Goal: Task Accomplishment & Management: Manage account settings

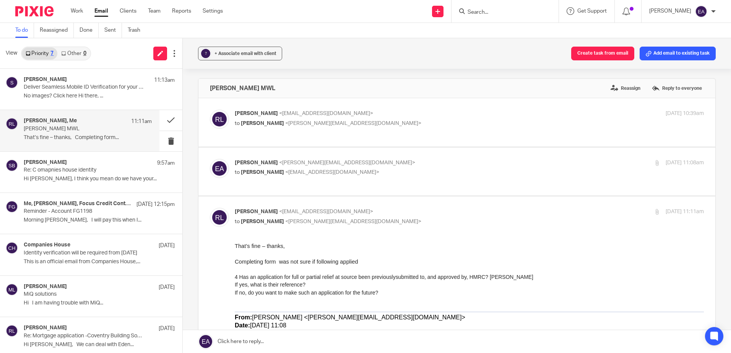
scroll to position [38, 0]
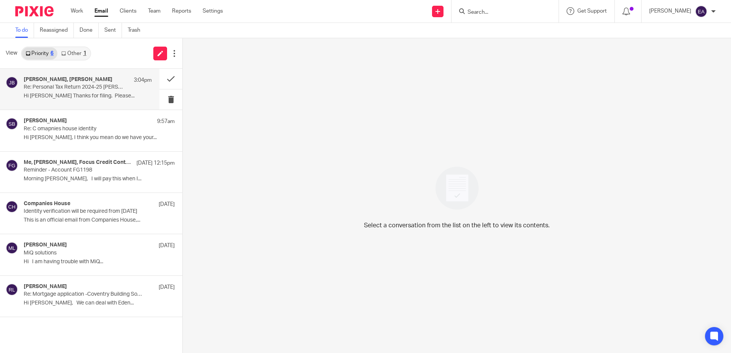
click at [81, 100] on div "Judith Barton, Rodgie Leahy 3:04pm Re: Personal Tax Return 2024-25 Judith Barto…" at bounding box center [88, 89] width 128 height 26
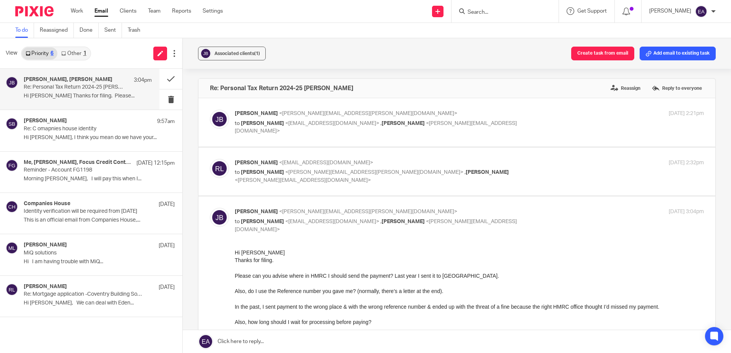
click at [438, 156] on label at bounding box center [456, 171] width 517 height 49
click at [210, 159] on input "checkbox" at bounding box center [209, 159] width 0 height 0
checkbox input "true"
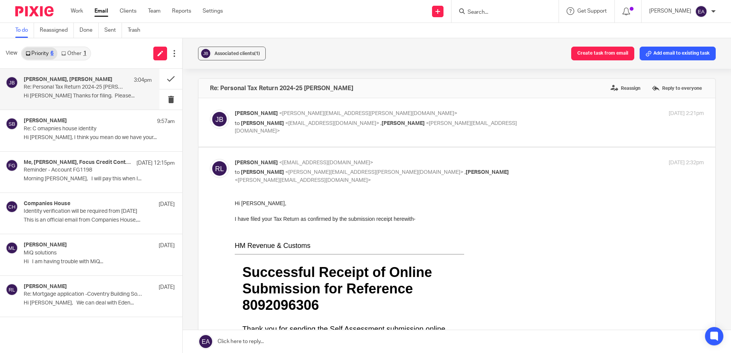
click at [409, 203] on p "Hi Judith," at bounding box center [469, 203] width 469 height 8
click at [394, 118] on div "Judith Barton <judith.m.barton@btinternet.com> to Rodgie Leahy <rodgie@caatadvi…" at bounding box center [391, 123] width 313 height 26
click at [401, 204] on p "Hi Judith," at bounding box center [469, 203] width 469 height 8
click at [406, 232] on p at bounding box center [469, 234] width 469 height 8
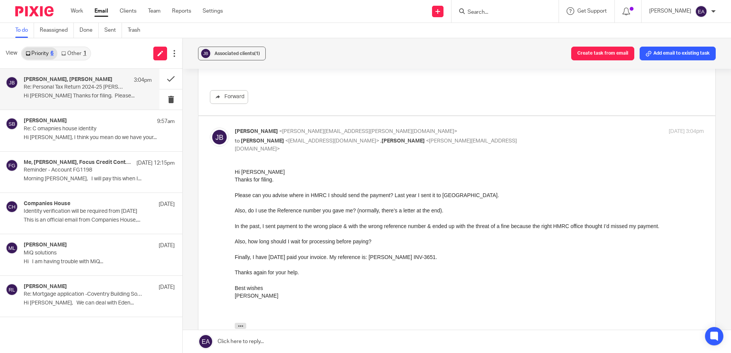
scroll to position [535, 0]
click at [73, 53] on link "Other 1" at bounding box center [73, 53] width 32 height 12
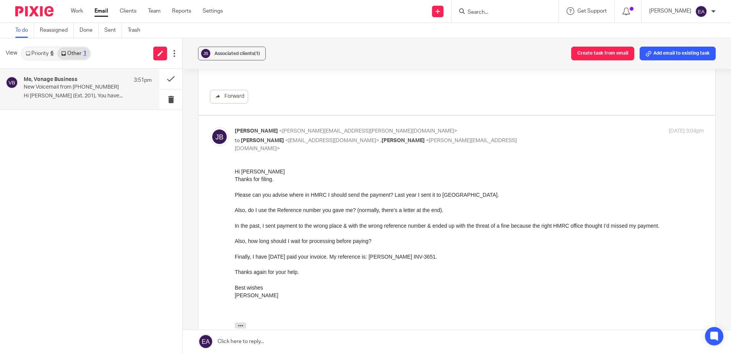
click at [82, 84] on p "New Voicemail from +443445439199" at bounding box center [75, 87] width 102 height 6
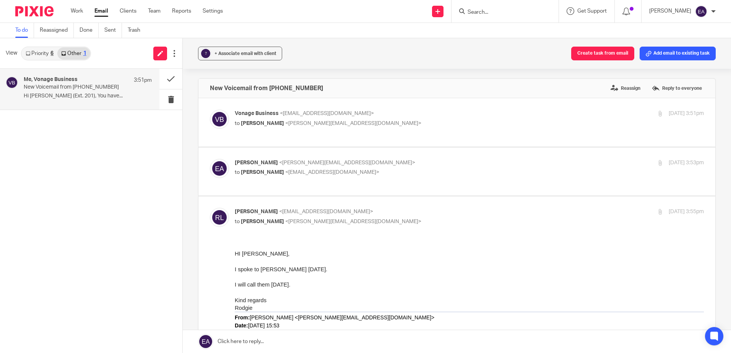
scroll to position [0, 0]
click at [307, 129] on label at bounding box center [456, 122] width 517 height 49
click at [210, 110] on input "checkbox" at bounding box center [209, 109] width 0 height 0
checkbox input "true"
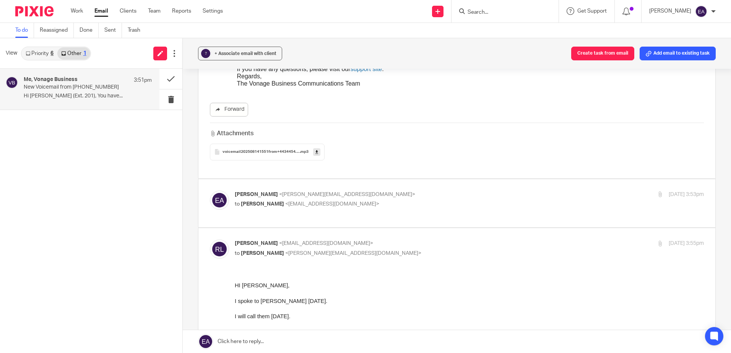
scroll to position [153, 0]
click at [303, 201] on p "to Rodgie Leahy <rodgie@caatadvisory.co.uk>" at bounding box center [391, 203] width 313 height 8
checkbox input "true"
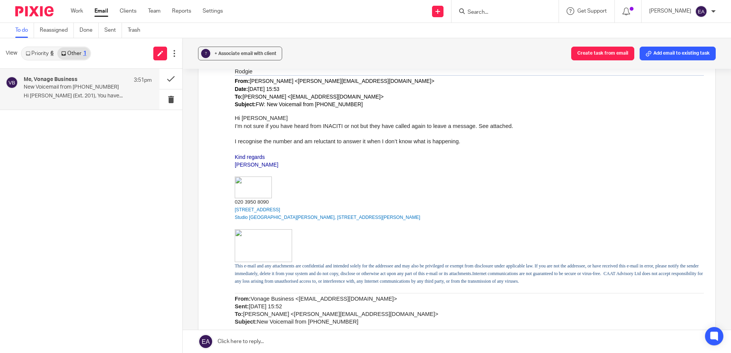
scroll to position [955, 0]
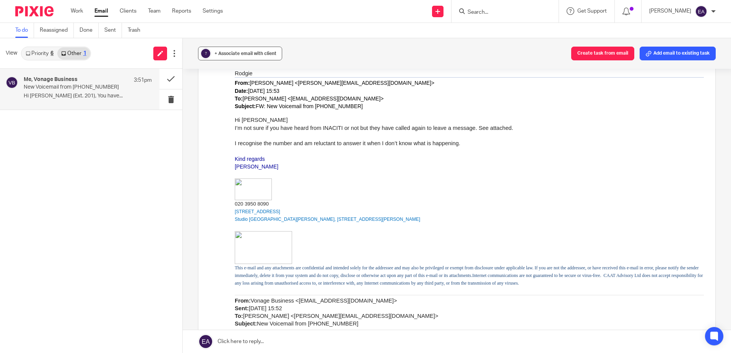
click at [227, 55] on span "+ Associate email with client" at bounding box center [245, 53] width 62 height 5
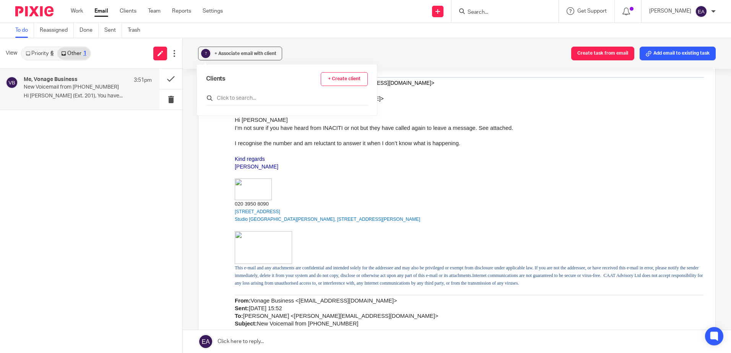
click at [236, 99] on input "text" at bounding box center [287, 98] width 162 height 8
type input "vonage"
click at [207, 132] on input "checkbox" at bounding box center [209, 133] width 6 height 6
checkbox input "true"
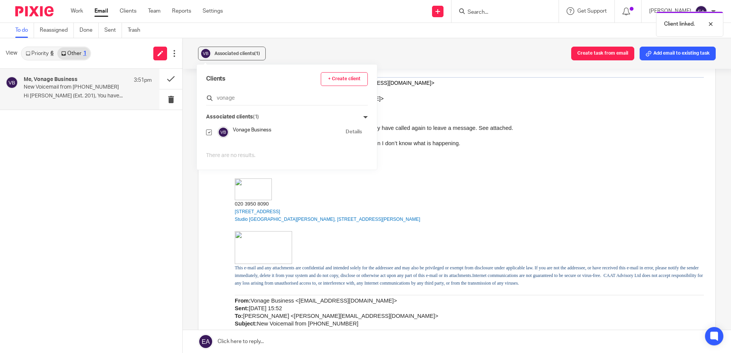
click at [239, 96] on input "vonage" at bounding box center [287, 98] width 162 height 8
type input "v"
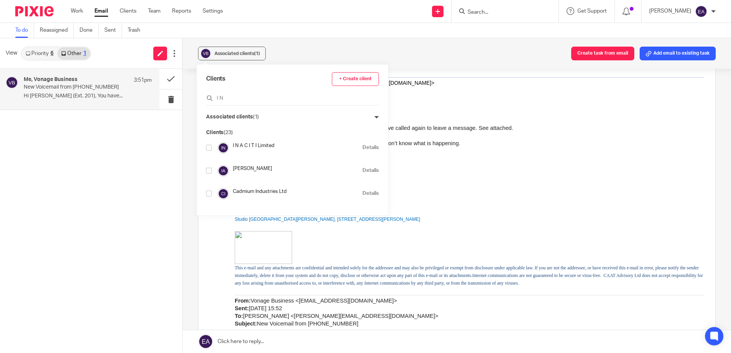
type input "I N"
click at [258, 144] on h4 "I N A C I T I Limited" at bounding box center [296, 145] width 126 height 7
click at [209, 147] on input "checkbox" at bounding box center [209, 148] width 6 height 6
checkbox input "true"
